Goal: Find specific page/section: Find specific page/section

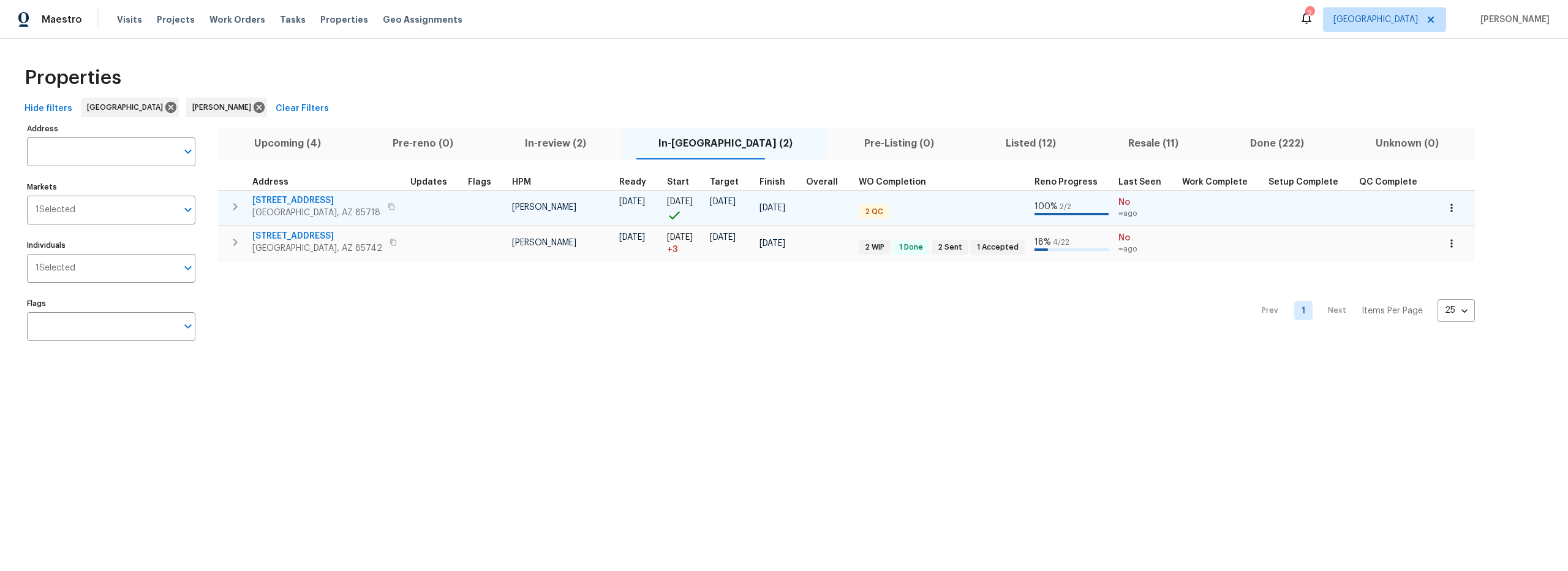
click at [433, 214] on td at bounding box center [434, 208] width 58 height 35
click at [439, 202] on td at bounding box center [434, 208] width 58 height 35
click at [329, 196] on span "2016 E River Rd Unit 101" at bounding box center [316, 200] width 128 height 12
click at [424, 209] on td at bounding box center [434, 208] width 58 height 35
click at [330, 199] on span "2016 E River Rd Unit 101" at bounding box center [316, 200] width 128 height 12
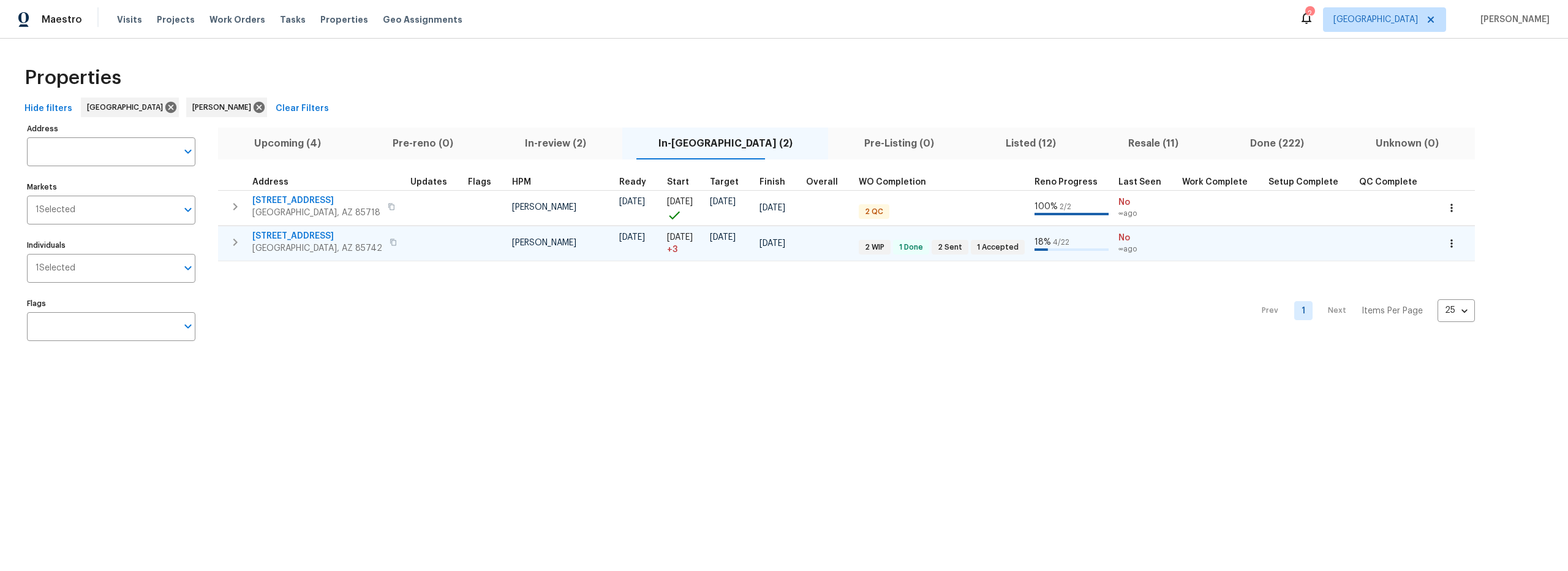
click at [318, 236] on span "5141 W Aquamarine St" at bounding box center [317, 236] width 130 height 12
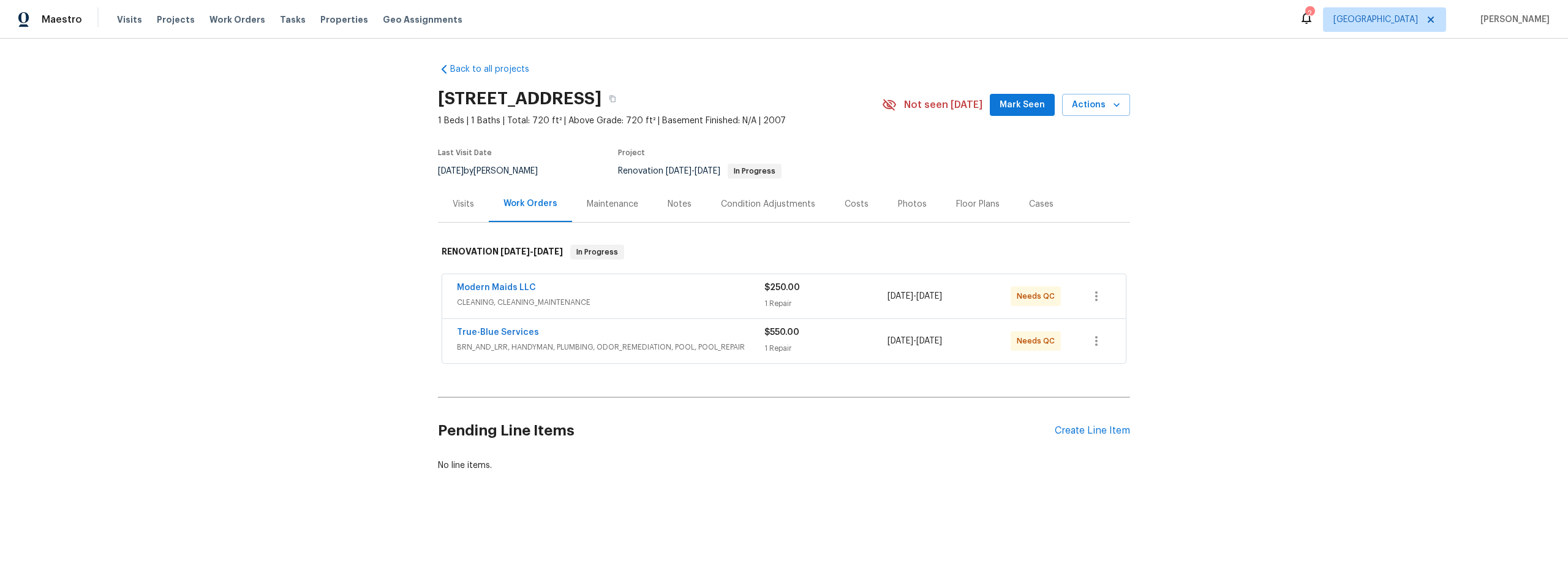
click at [452, 203] on div "Visits" at bounding box center [463, 204] width 21 height 12
click at [679, 207] on div "Notes" at bounding box center [679, 204] width 24 height 12
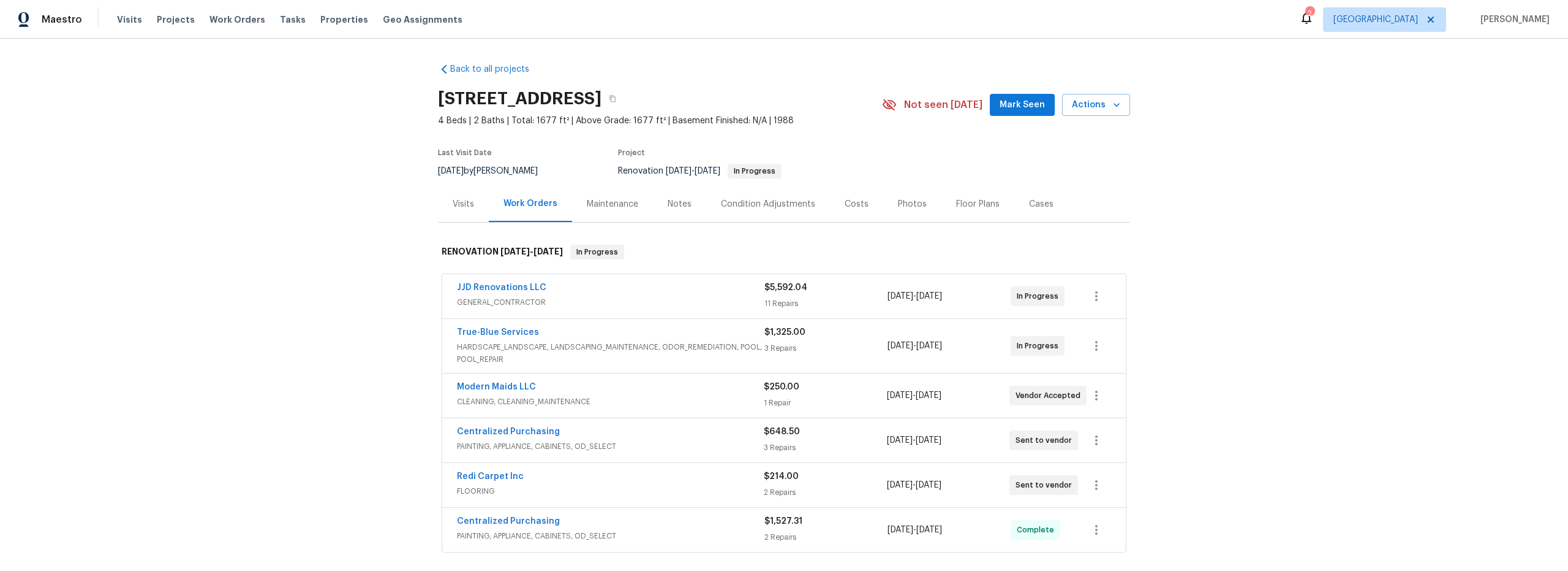
click at [677, 204] on div "Notes" at bounding box center [679, 204] width 24 height 12
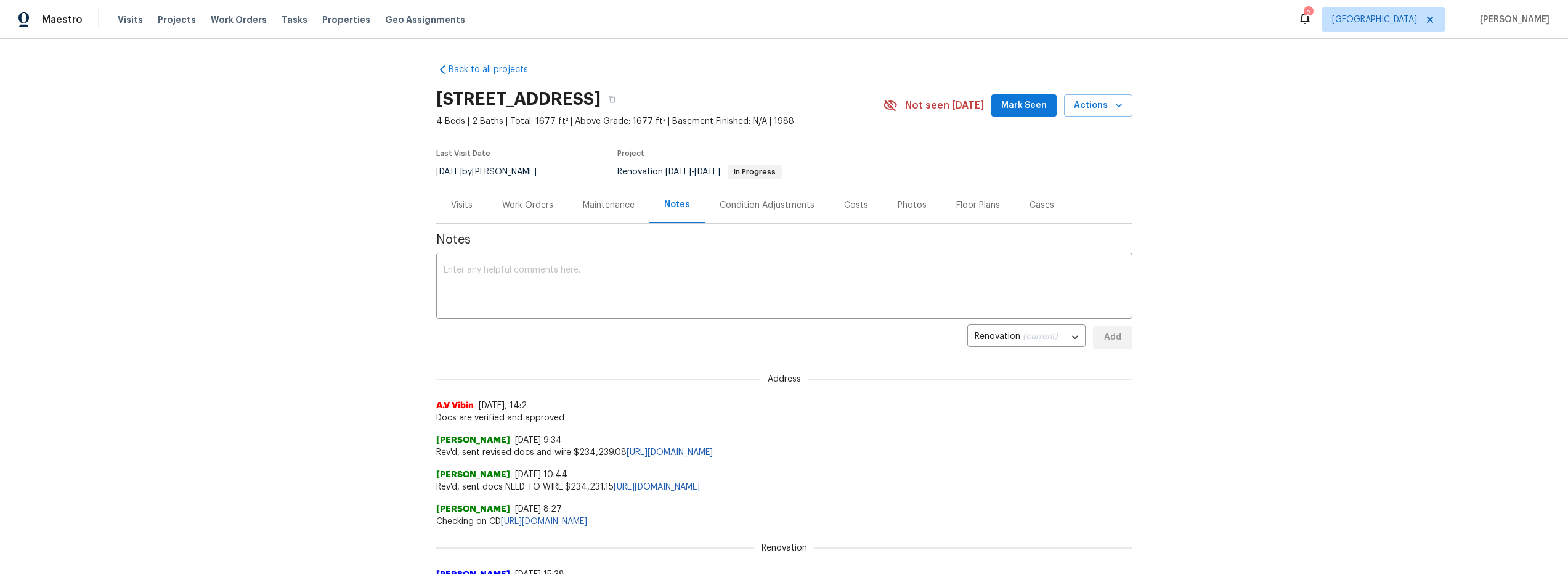
click at [545, 209] on div "Work Orders" at bounding box center [527, 205] width 51 height 13
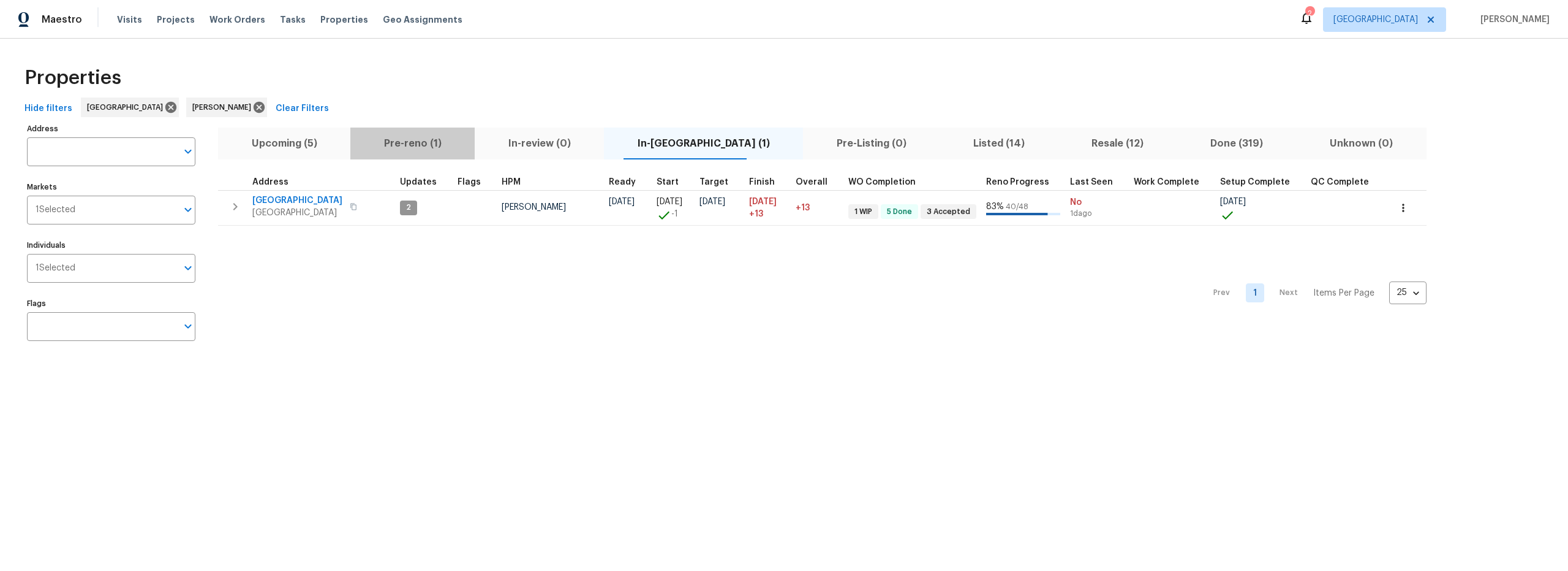
click at [441, 145] on span "Pre-reno (1)" at bounding box center [413, 144] width 109 height 17
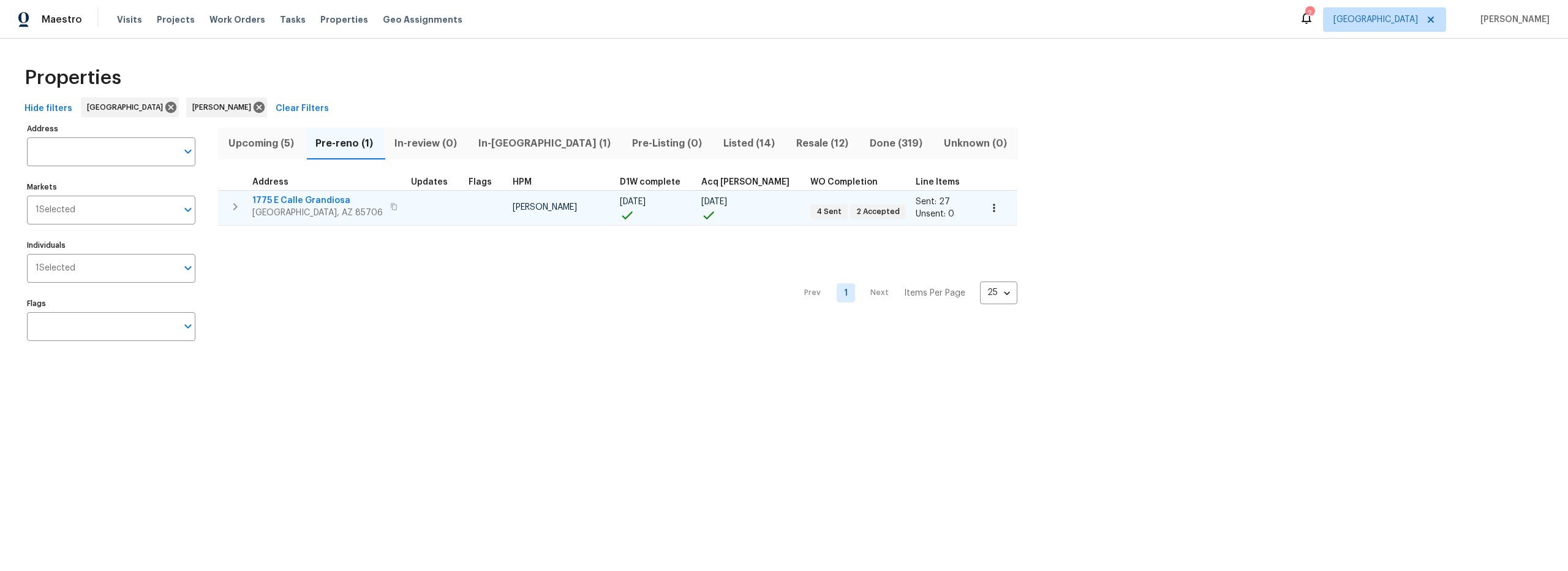
click at [314, 198] on span "1775 E Calle Grandiosa" at bounding box center [318, 200] width 131 height 12
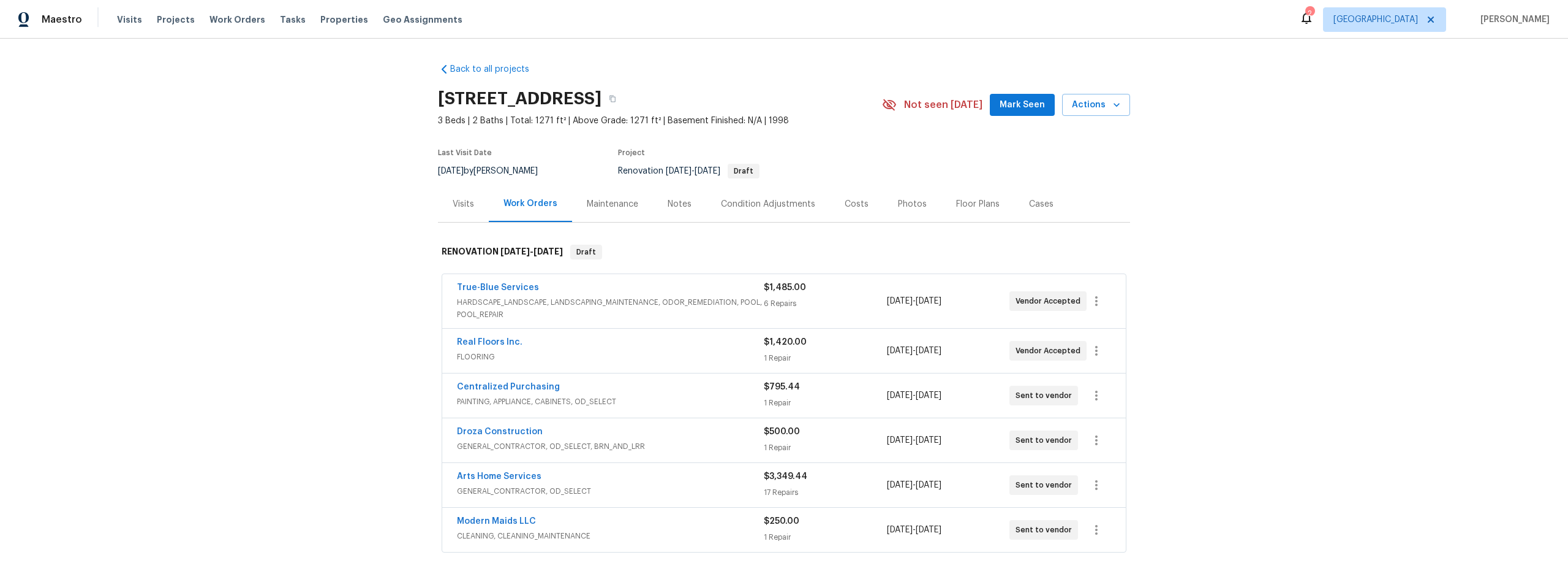
click at [845, 205] on div "Costs" at bounding box center [856, 204] width 24 height 12
